Goal: Information Seeking & Learning: Learn about a topic

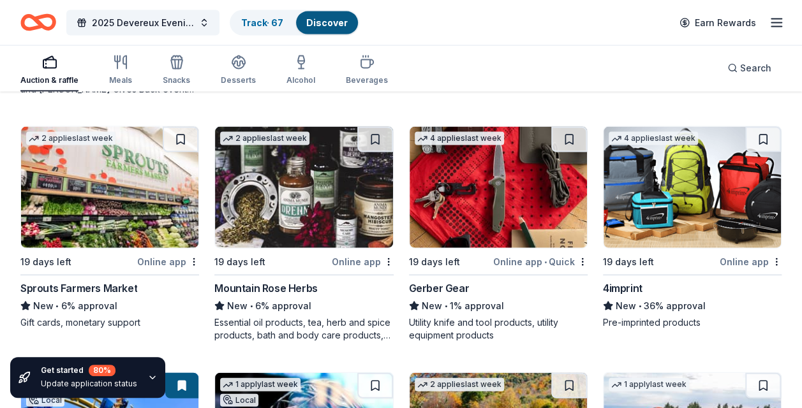
scroll to position [1531, 0]
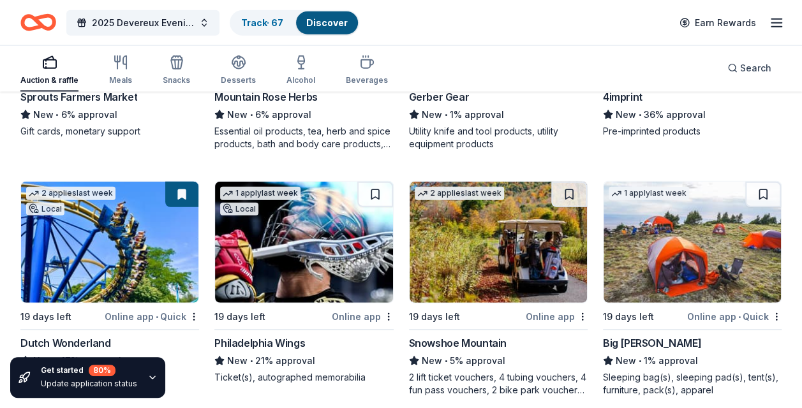
click at [449, 339] on div "Snowshoe Mountain" at bounding box center [458, 343] width 98 height 15
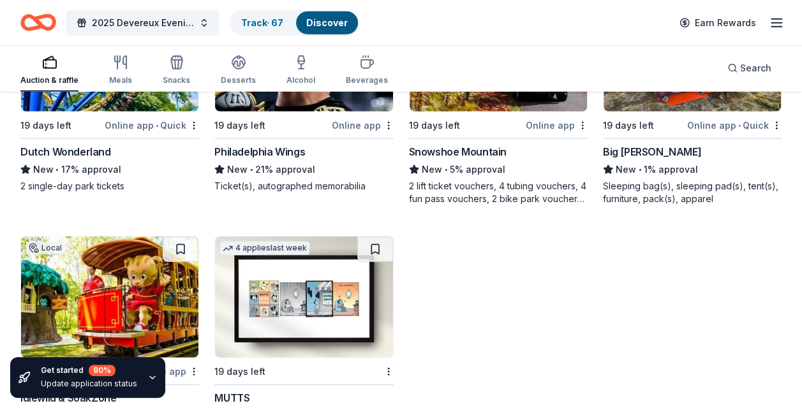
scroll to position [1853, 0]
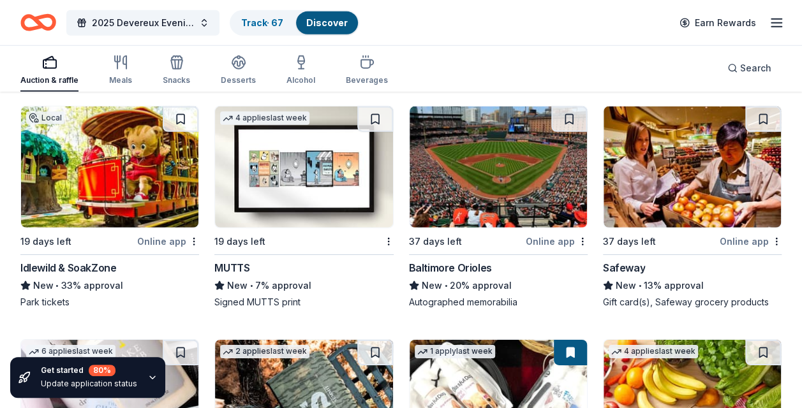
click at [85, 268] on div "Idlewild & SoakZone" at bounding box center [68, 267] width 96 height 15
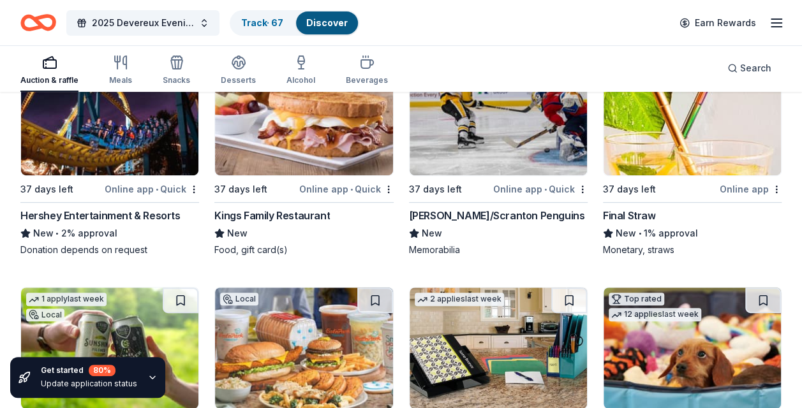
scroll to position [2746, 0]
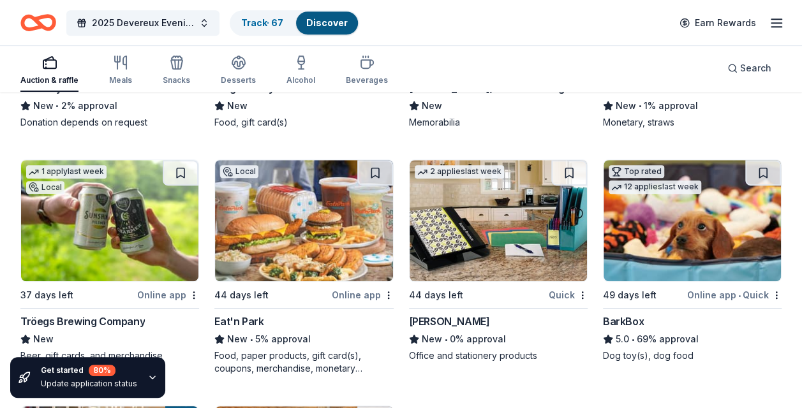
click at [241, 314] on div "Eat'n Park" at bounding box center [238, 321] width 49 height 15
click at [83, 314] on div "Tröegs Brewing Company" at bounding box center [82, 321] width 124 height 15
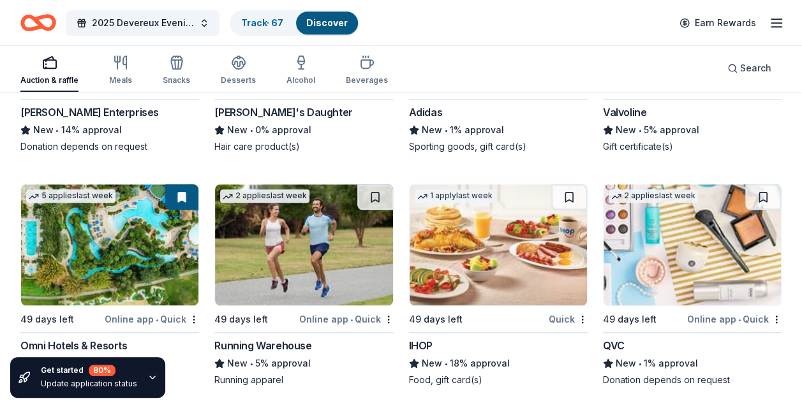
scroll to position [5456, 0]
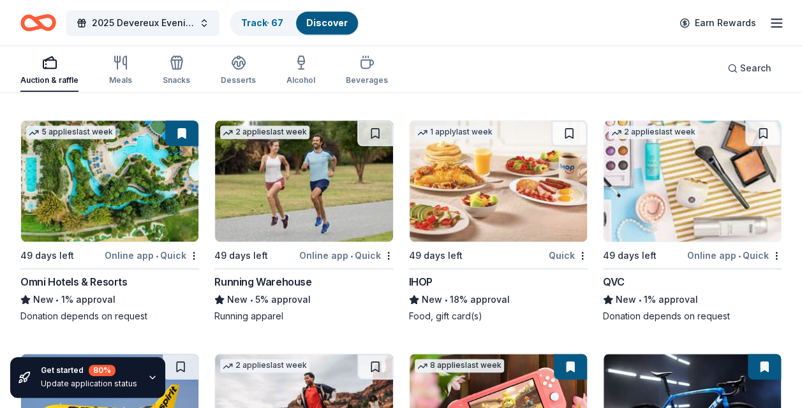
click at [92, 274] on div "Omni Hotels & Resorts" at bounding box center [73, 281] width 107 height 15
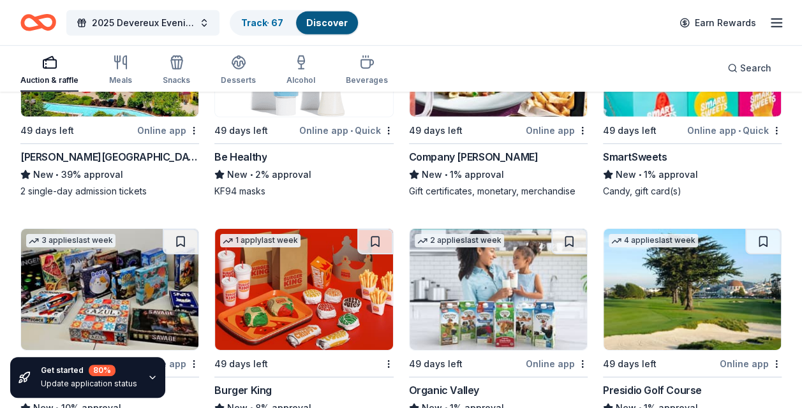
scroll to position [6851, 0]
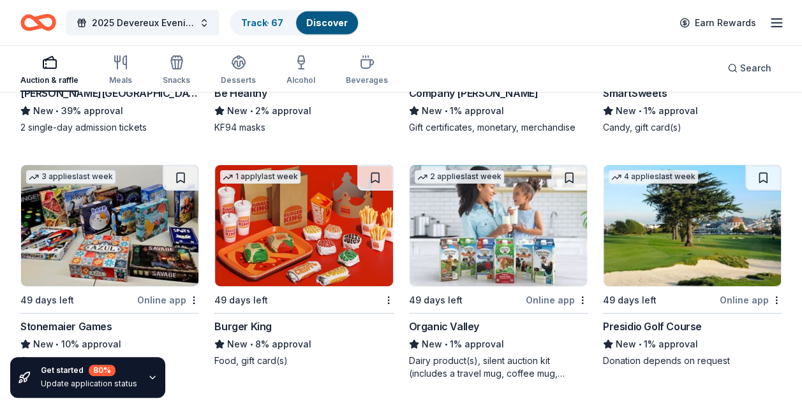
click at [648, 319] on div "Presidio Golf Course" at bounding box center [652, 326] width 99 height 15
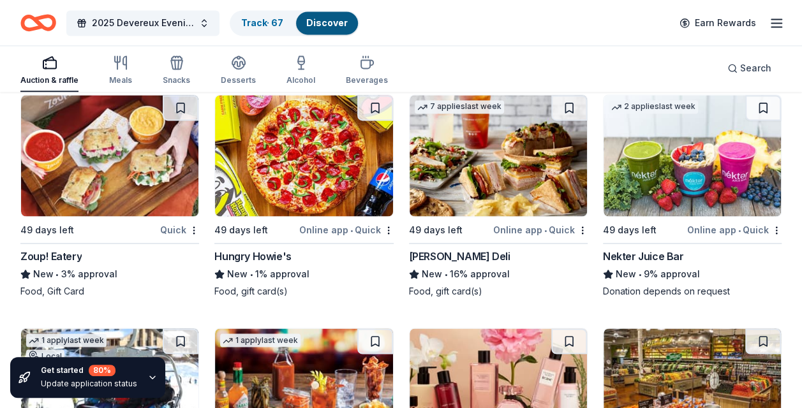
scroll to position [8318, 0]
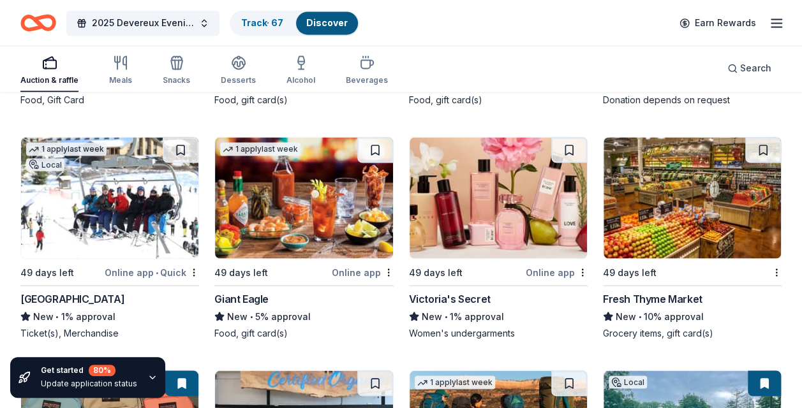
click at [123, 291] on div "Seven Springs Mountain Resort" at bounding box center [72, 298] width 104 height 15
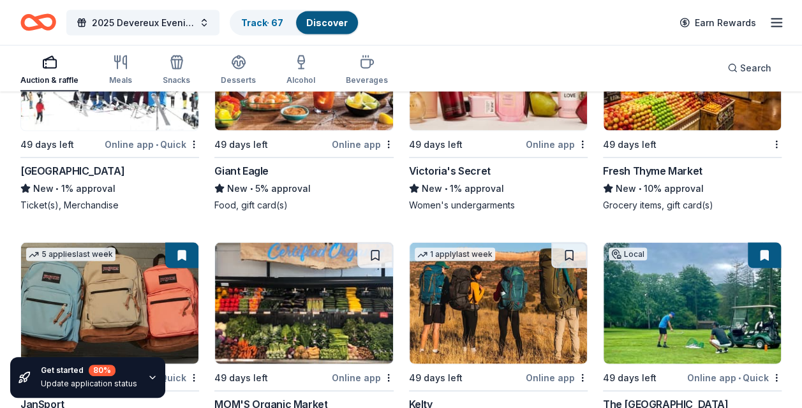
scroll to position [8573, 0]
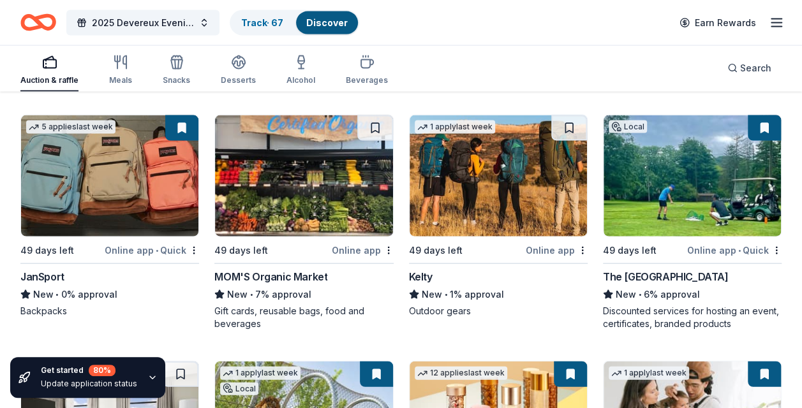
click at [682, 269] on div "The Shawnee Inn and Golf Resort" at bounding box center [666, 276] width 126 height 15
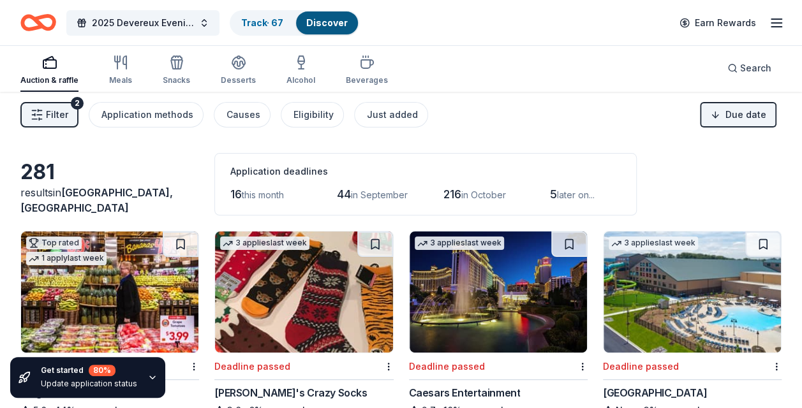
scroll to position [0, 0]
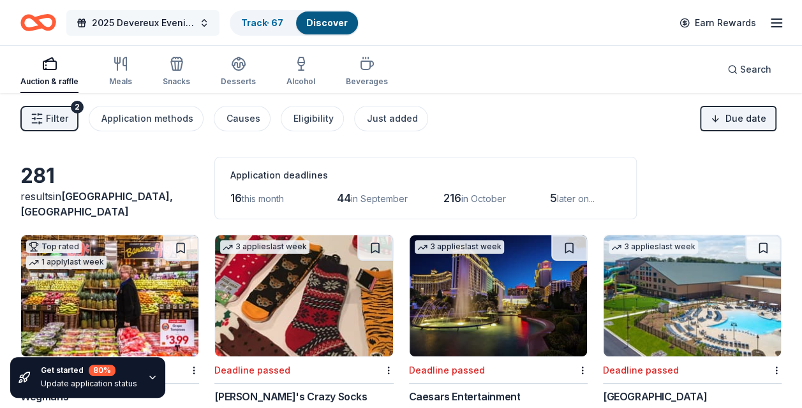
click at [204, 22] on button "2025 Devereux Evening of Hope" at bounding box center [142, 23] width 153 height 26
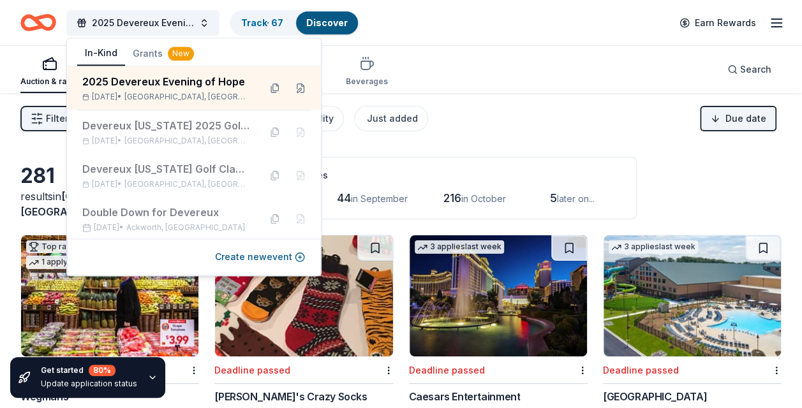
click at [288, 41] on div "In-Kind Grants New" at bounding box center [194, 54] width 254 height 26
click at [376, 172] on div "Application deadlines" at bounding box center [425, 175] width 390 height 15
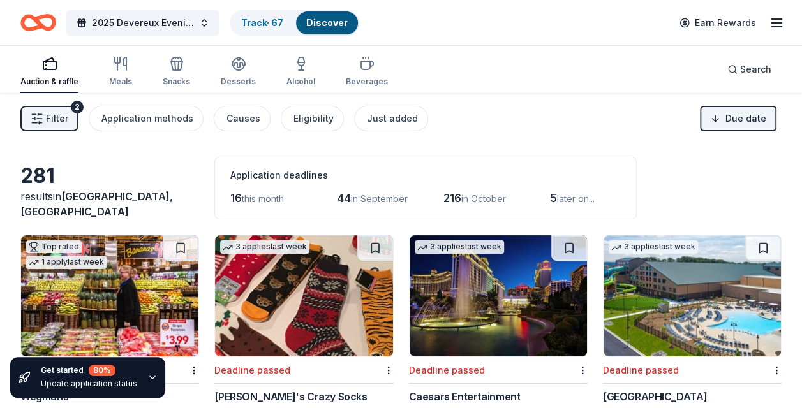
click at [773, 24] on icon "button" at bounding box center [776, 22] width 15 height 15
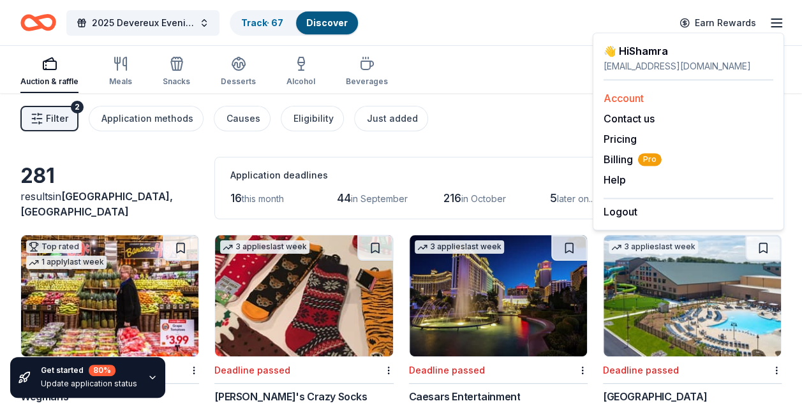
click at [624, 100] on link "Account" at bounding box center [624, 98] width 40 height 13
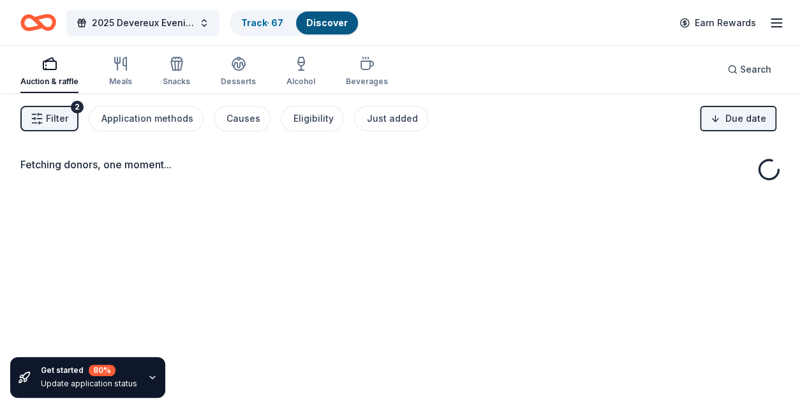
click at [776, 19] on line "button" at bounding box center [776, 19] width 10 height 0
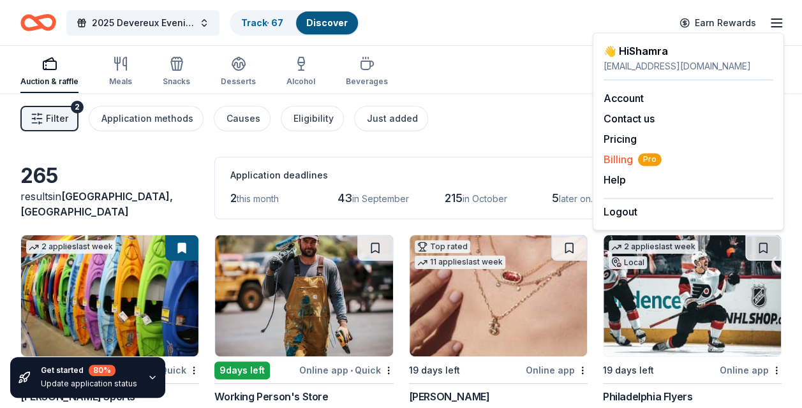
click at [618, 154] on span "Billing Pro" at bounding box center [633, 159] width 58 height 15
